Goal: Task Accomplishment & Management: Manage account settings

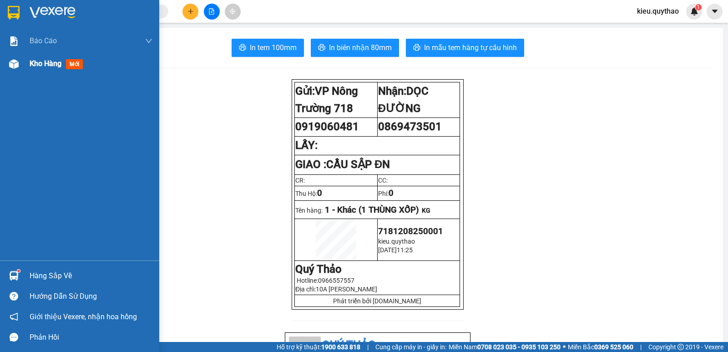
click at [31, 63] on span "Kho hàng" at bounding box center [46, 63] width 32 height 9
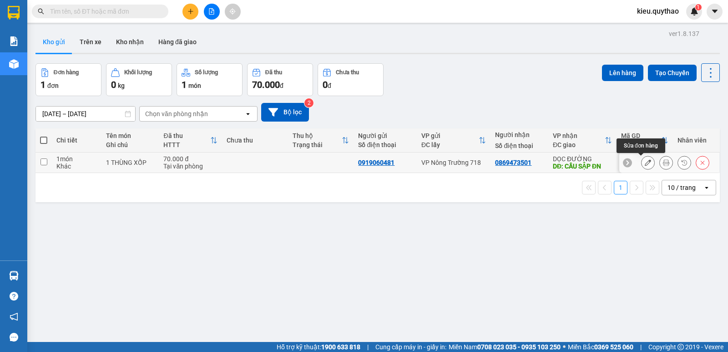
click at [645, 163] on icon at bounding box center [648, 162] width 6 height 6
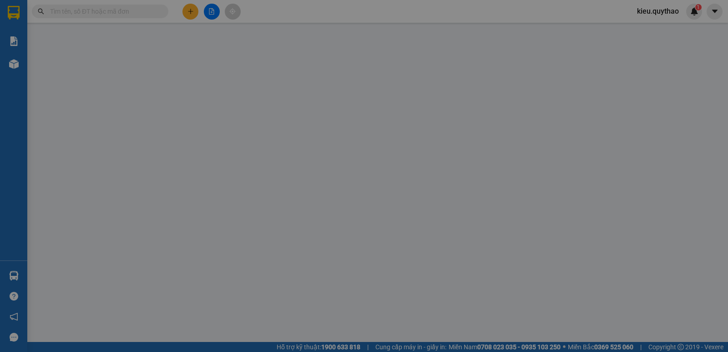
type input "0919060481"
type input "0869473501"
type input "CẦU SẬP ĐN"
type input "70.000"
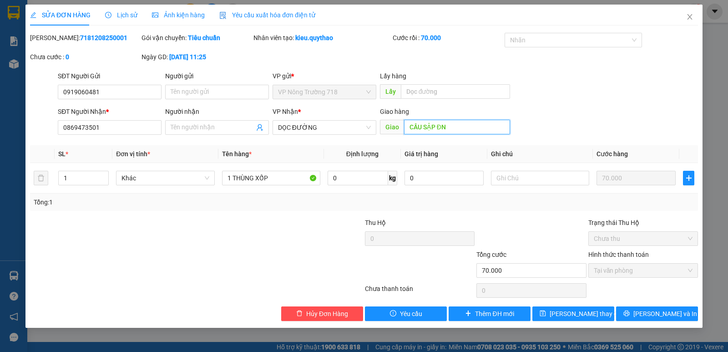
click at [459, 125] on input "CẦU SẬP ĐN" at bounding box center [457, 127] width 106 height 15
type input "V"
type input "CẦU SẬP AMATA"
click at [630, 311] on icon "printer" at bounding box center [626, 313] width 6 height 6
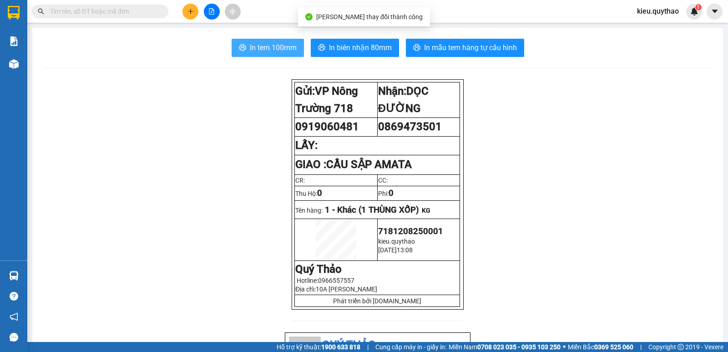
click at [284, 50] on span "In tem 100mm" at bounding box center [273, 47] width 47 height 11
